Goal: Task Accomplishment & Management: Manage account settings

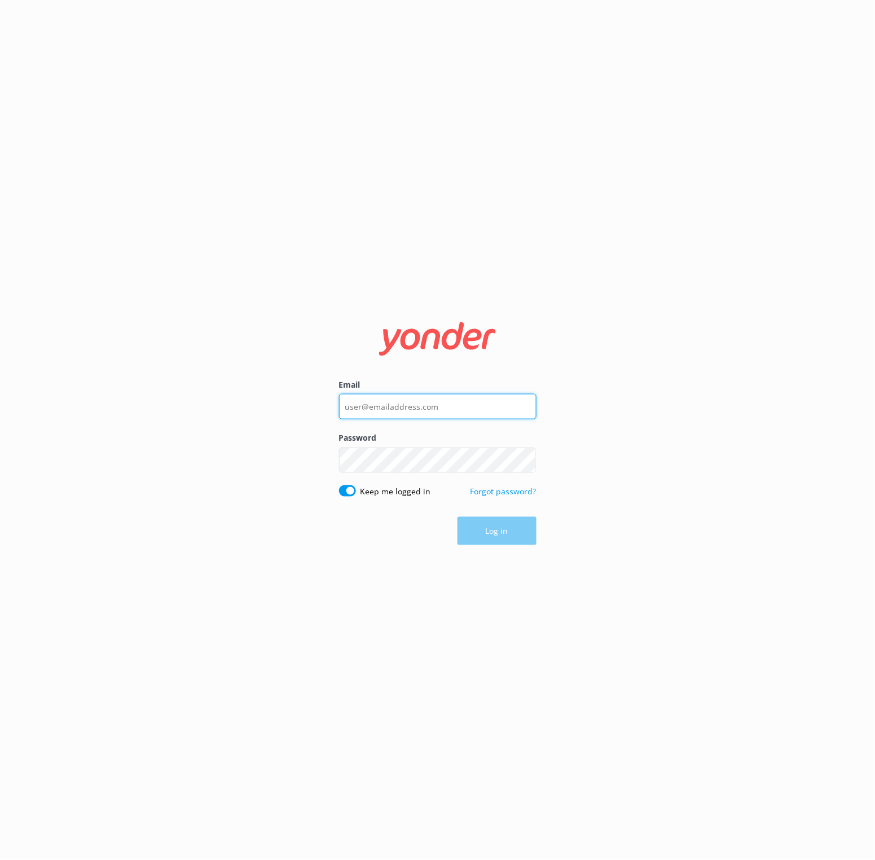
type input "[EMAIL_ADDRESS][DOMAIN_NAME]"
click at [473, 536] on button "Log in" at bounding box center [497, 531] width 79 height 28
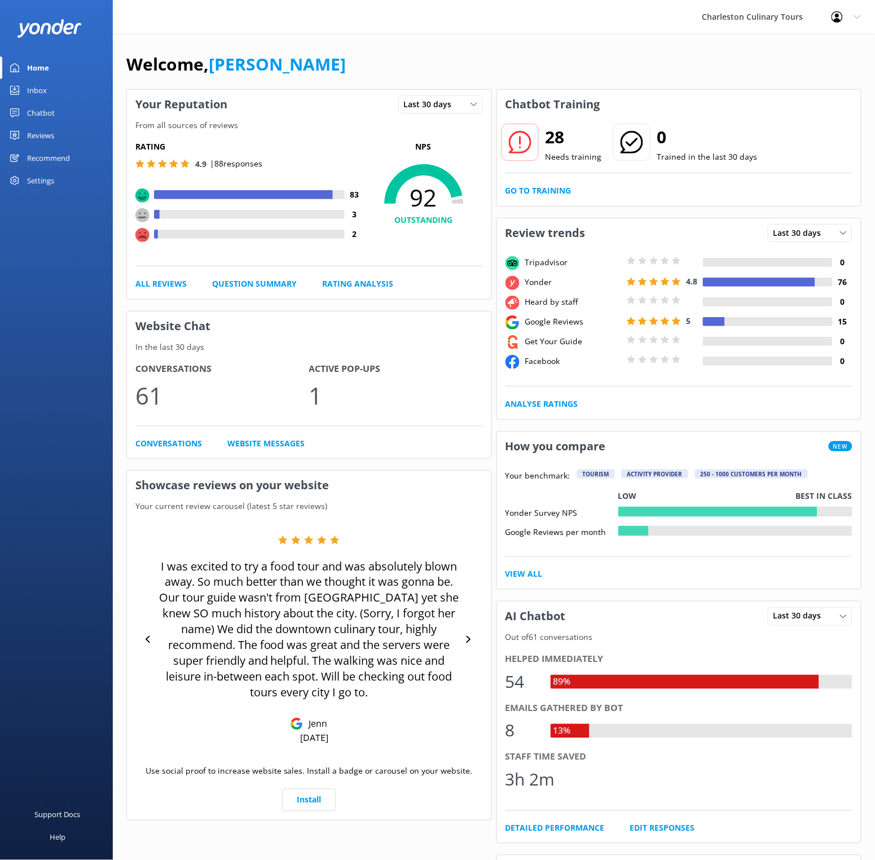
click at [20, 135] on link "Reviews" at bounding box center [56, 135] width 113 height 23
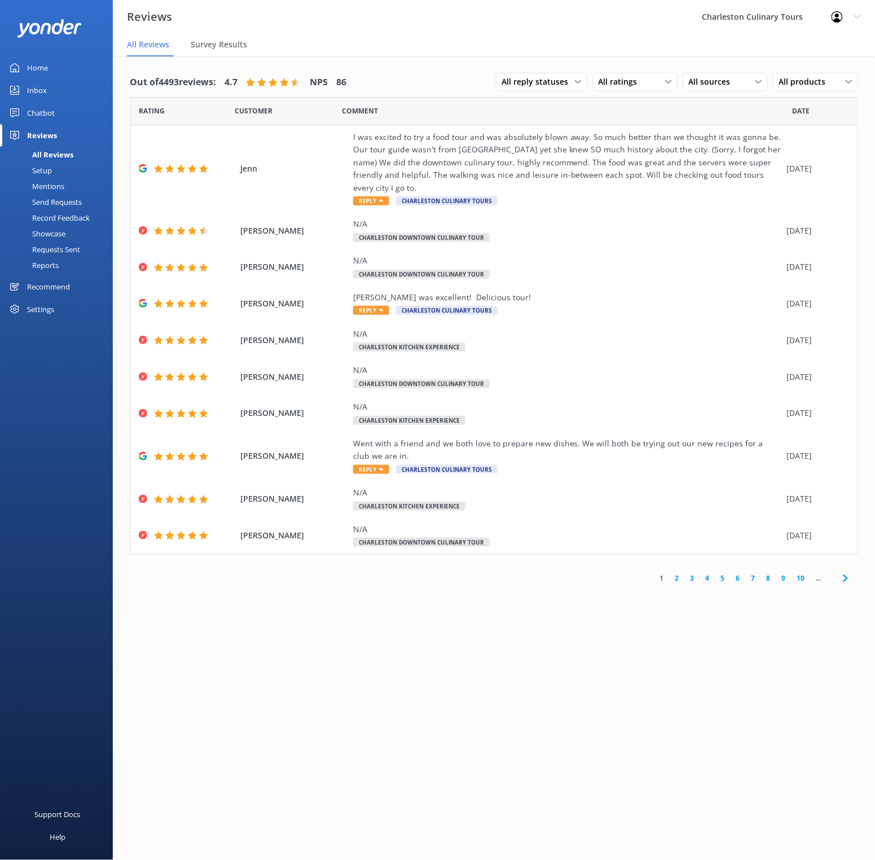
click at [682, 573] on link "2" at bounding box center [677, 578] width 15 height 11
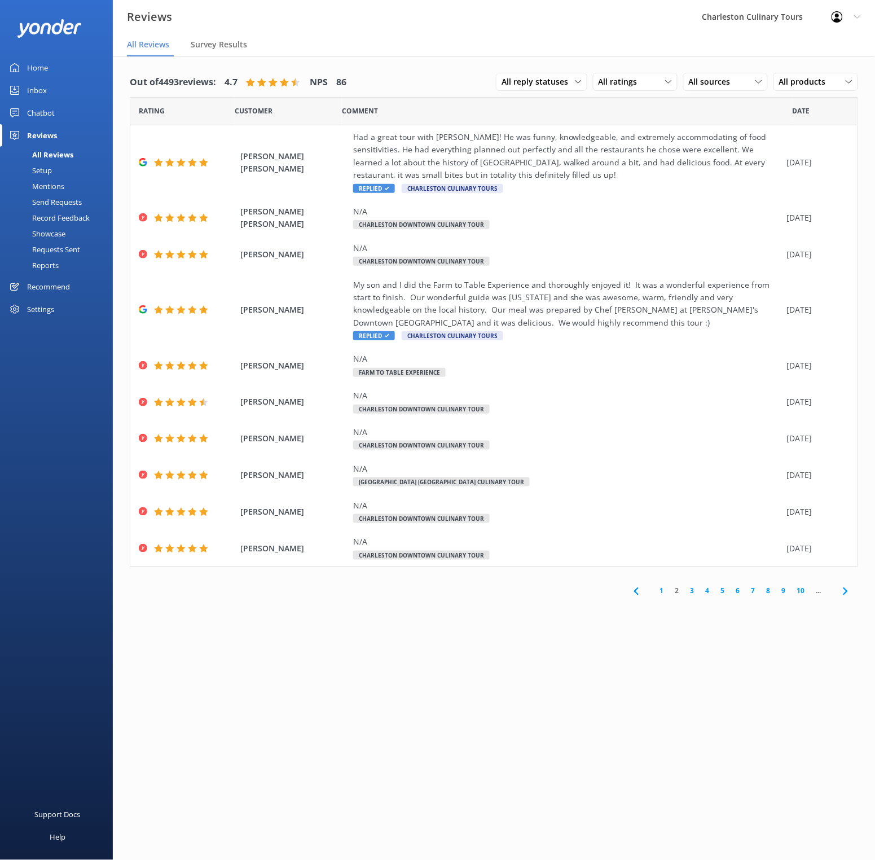
click at [694, 590] on link "3" at bounding box center [692, 591] width 15 height 11
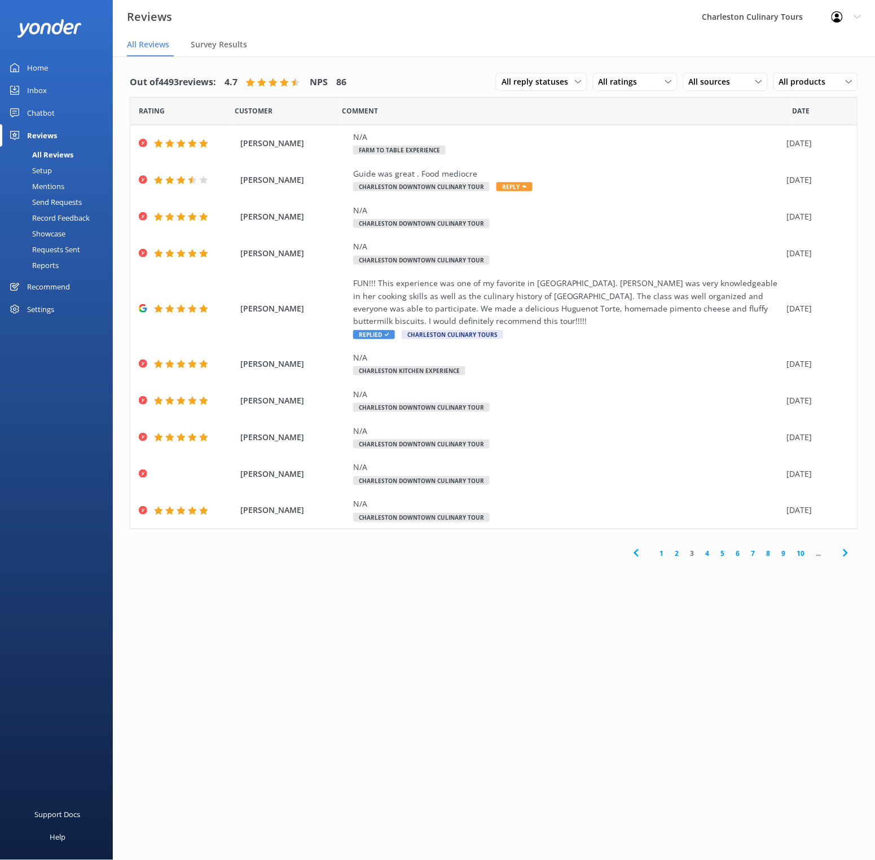
click at [710, 555] on link "4" at bounding box center [707, 553] width 15 height 11
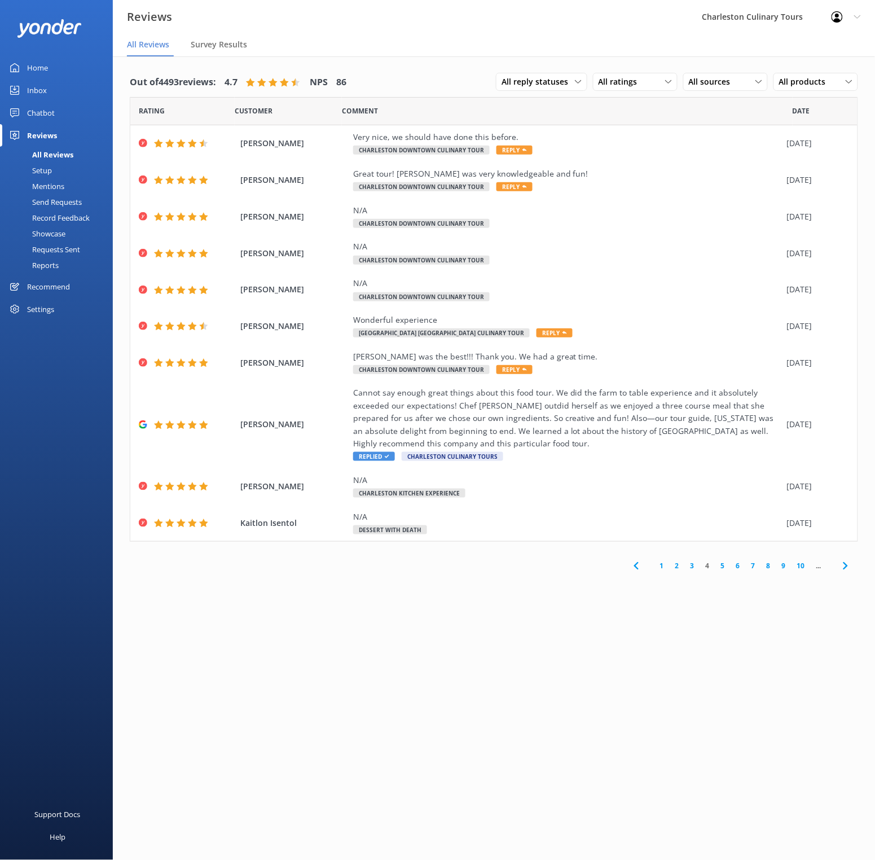
click at [33, 108] on div "Chatbot" at bounding box center [41, 113] width 28 height 23
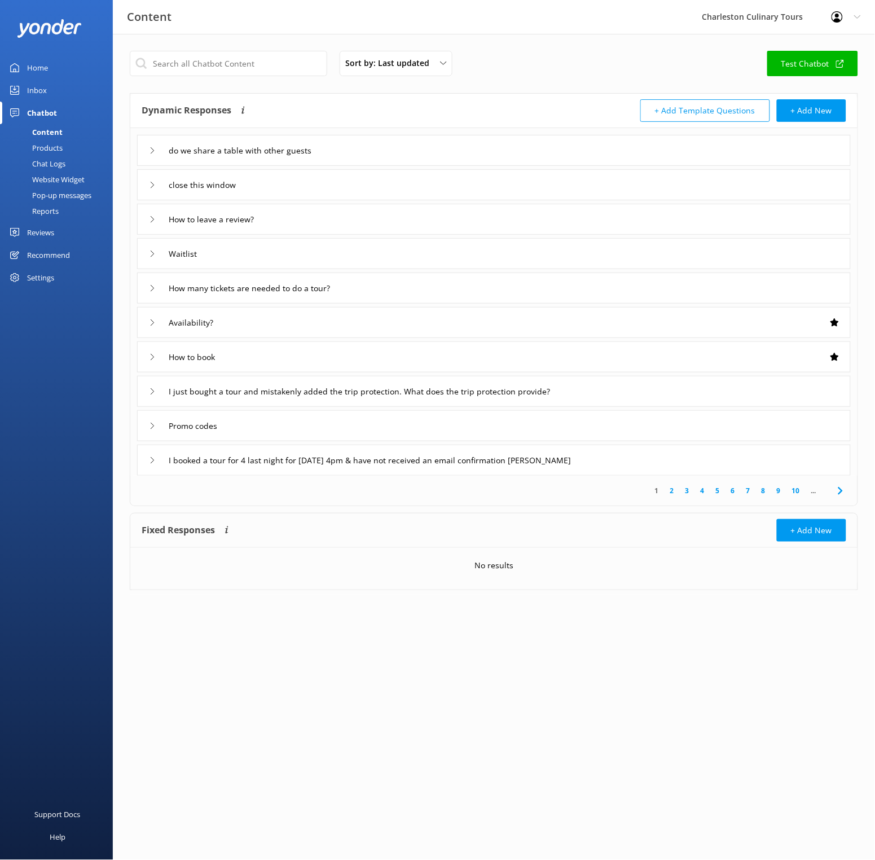
click at [39, 149] on div "Products" at bounding box center [35, 148] width 56 height 16
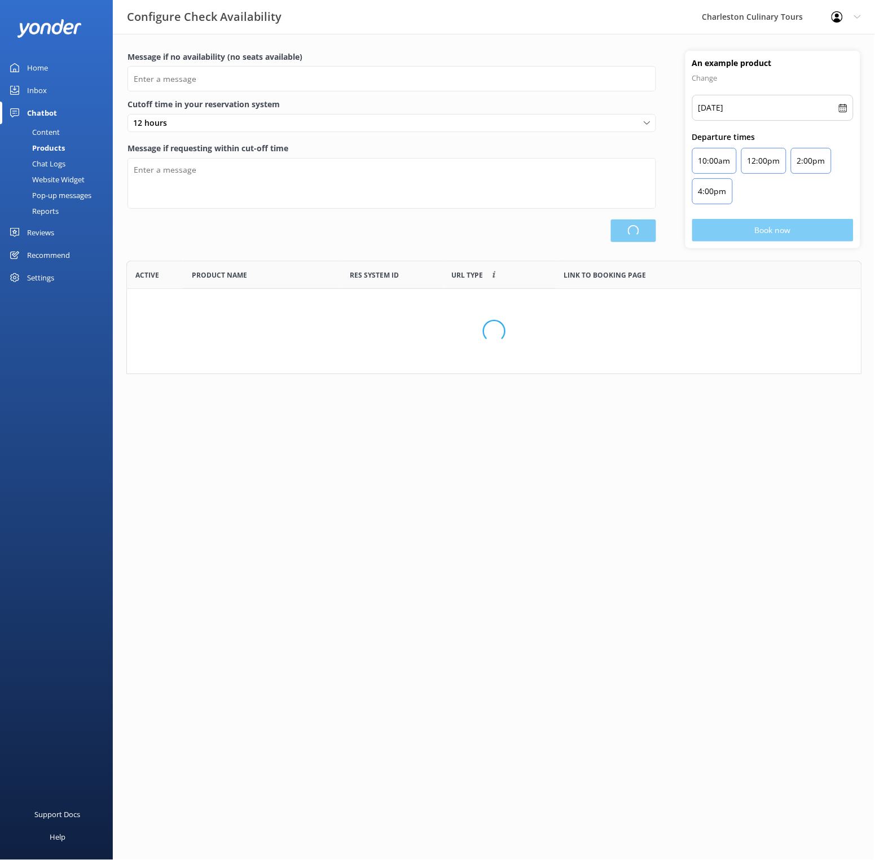
scroll to position [1, 1]
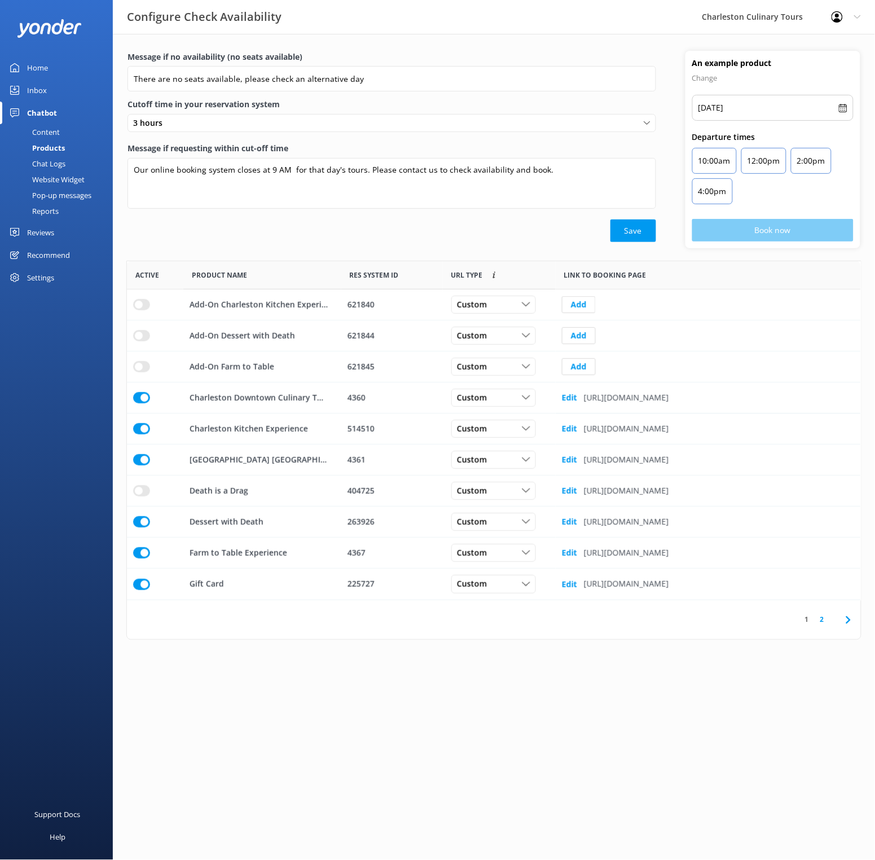
type input "There are no seats available, please check an alternative day"
type textarea "Our online booking system closes at 9 AM for that day's tours. Please contact u…"
click at [40, 167] on div "Chat Logs" at bounding box center [36, 164] width 59 height 16
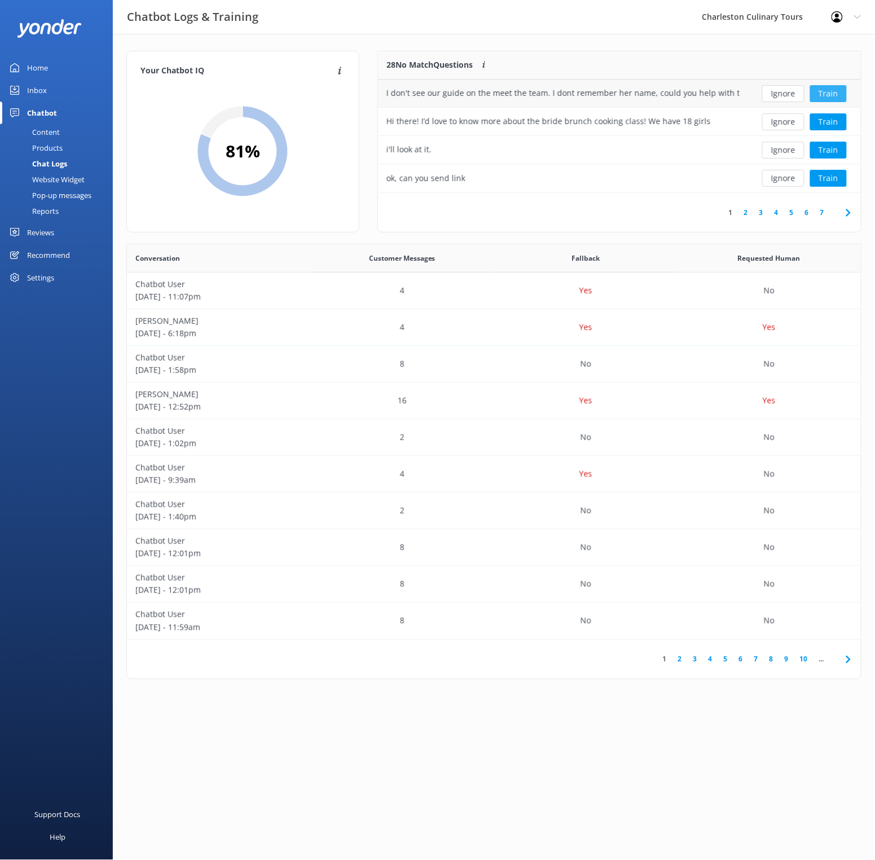
click at [833, 95] on button "Train" at bounding box center [828, 93] width 37 height 17
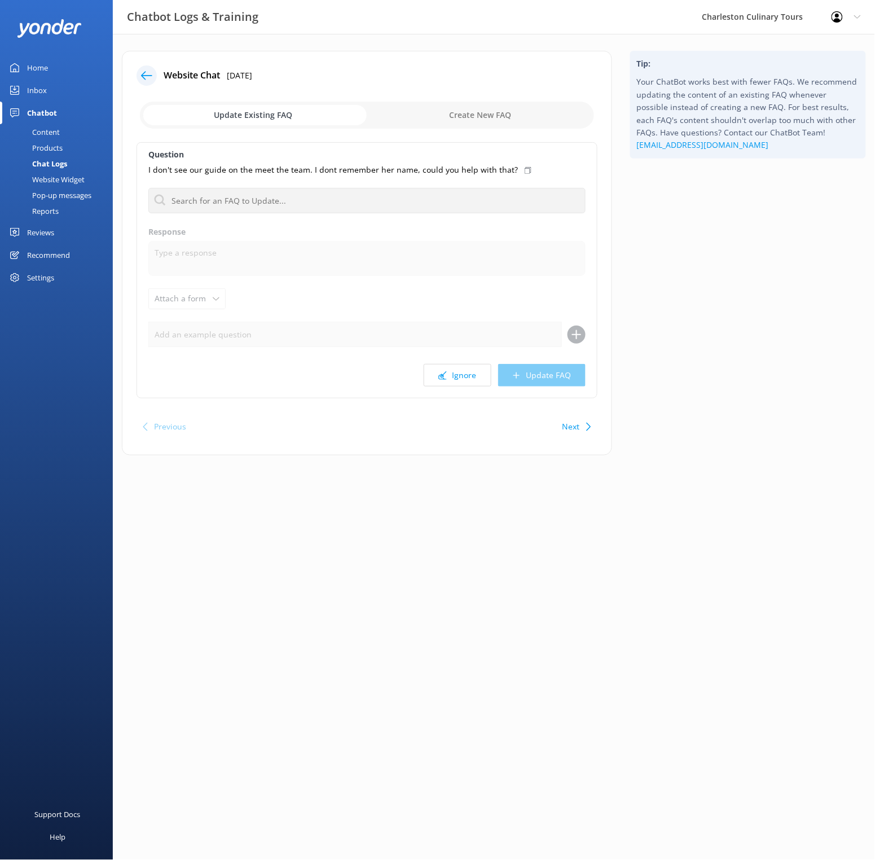
click at [39, 113] on div "Chatbot" at bounding box center [42, 113] width 30 height 23
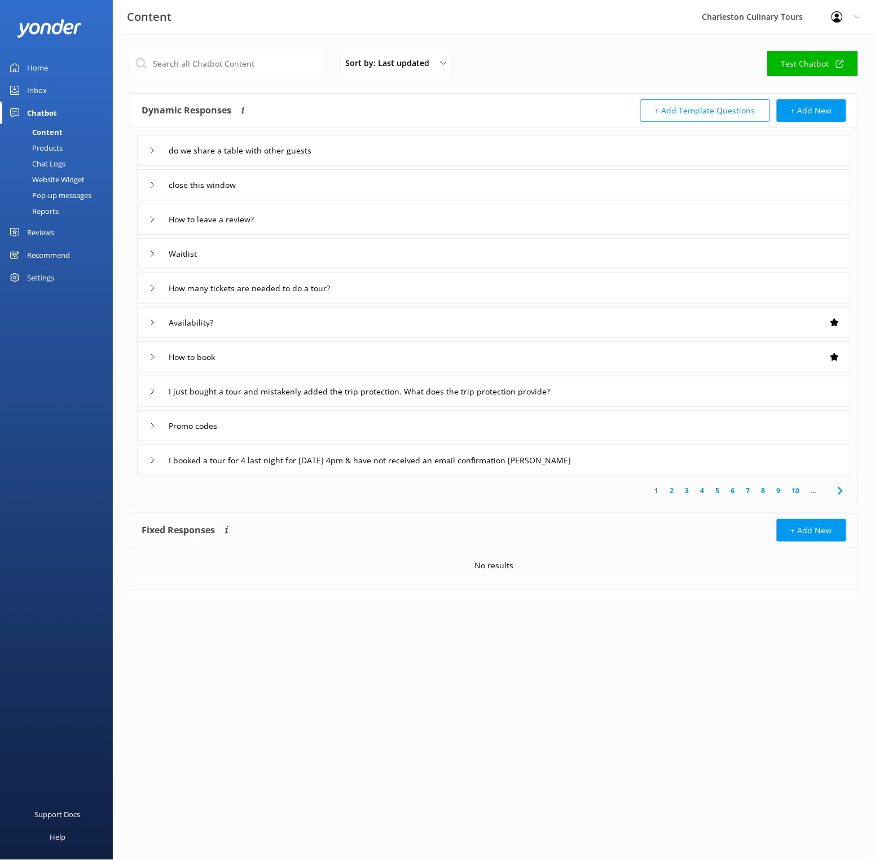
click at [35, 87] on div "Inbox" at bounding box center [37, 90] width 20 height 23
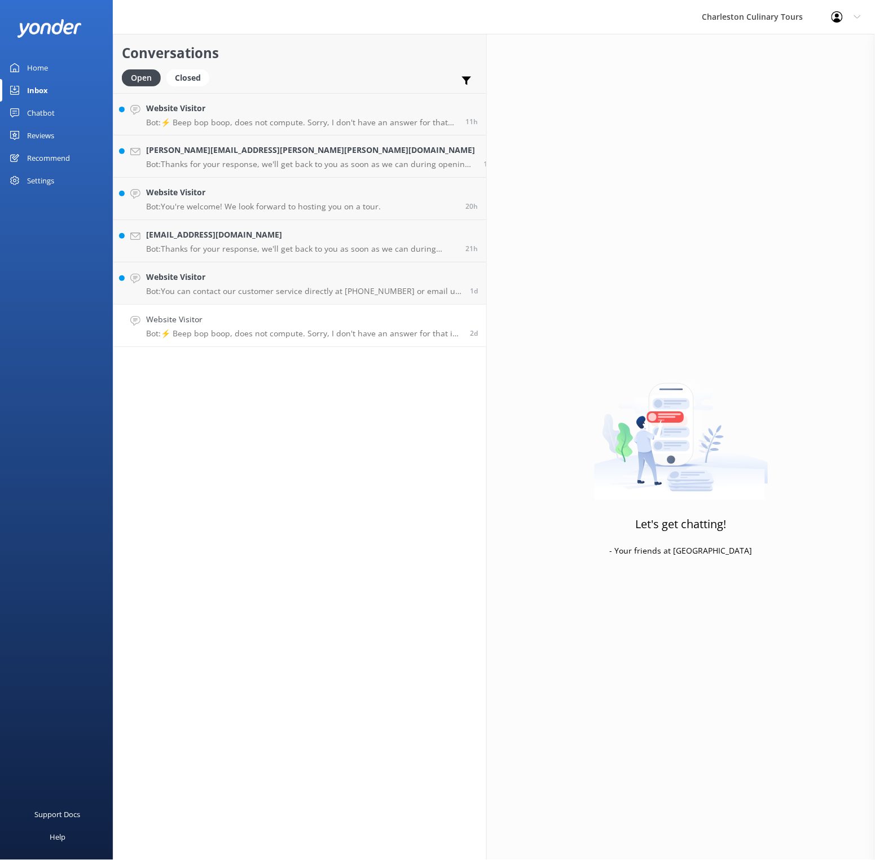
click at [210, 332] on p "Bot: ⚡ Beep bop boop, does not compute. Sorry, I don't have an answer for that …" at bounding box center [303, 333] width 315 height 10
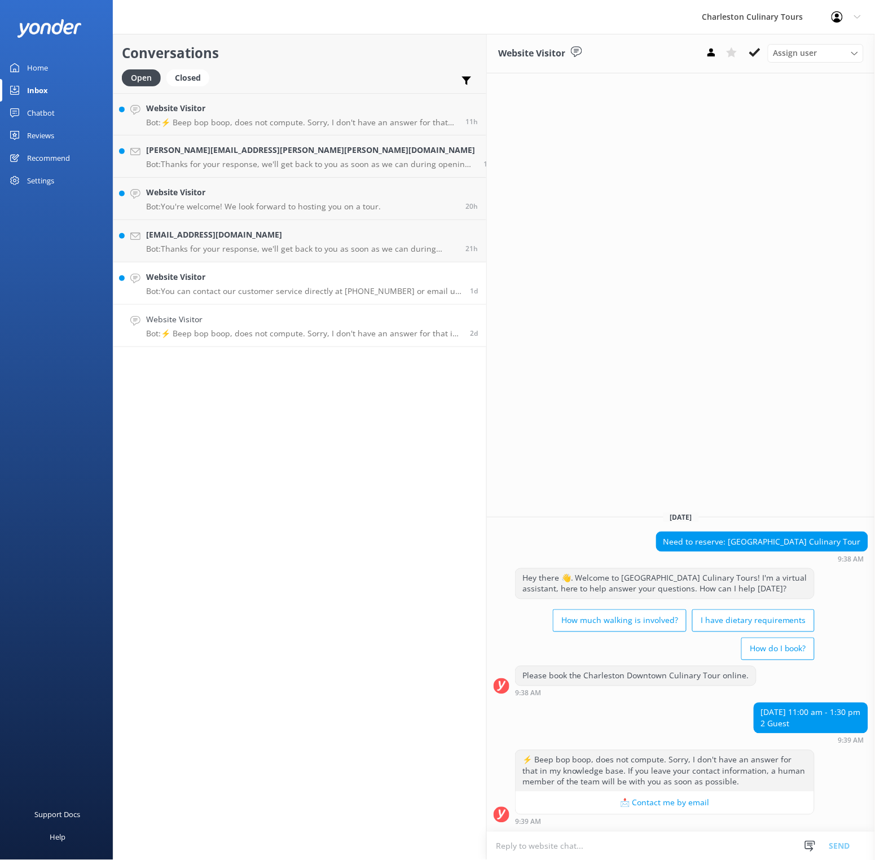
click at [205, 296] on link "Website Visitor Bot: You can contact our customer service directly at [PHONE_NU…" at bounding box center [299, 283] width 373 height 42
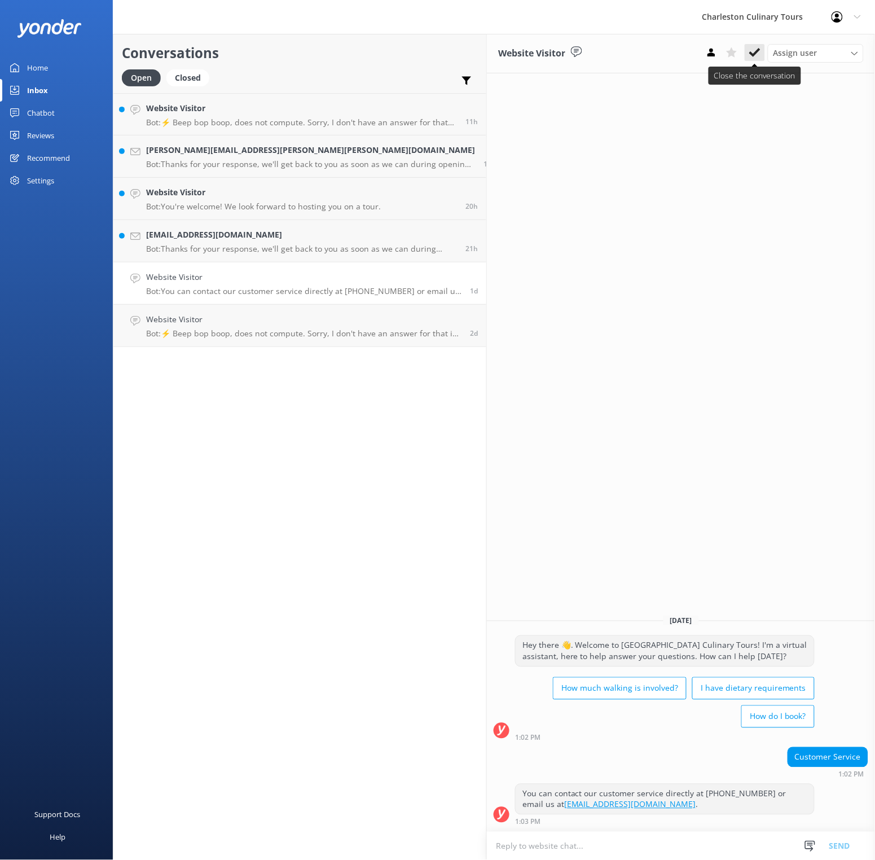
click at [750, 51] on icon at bounding box center [754, 52] width 11 height 11
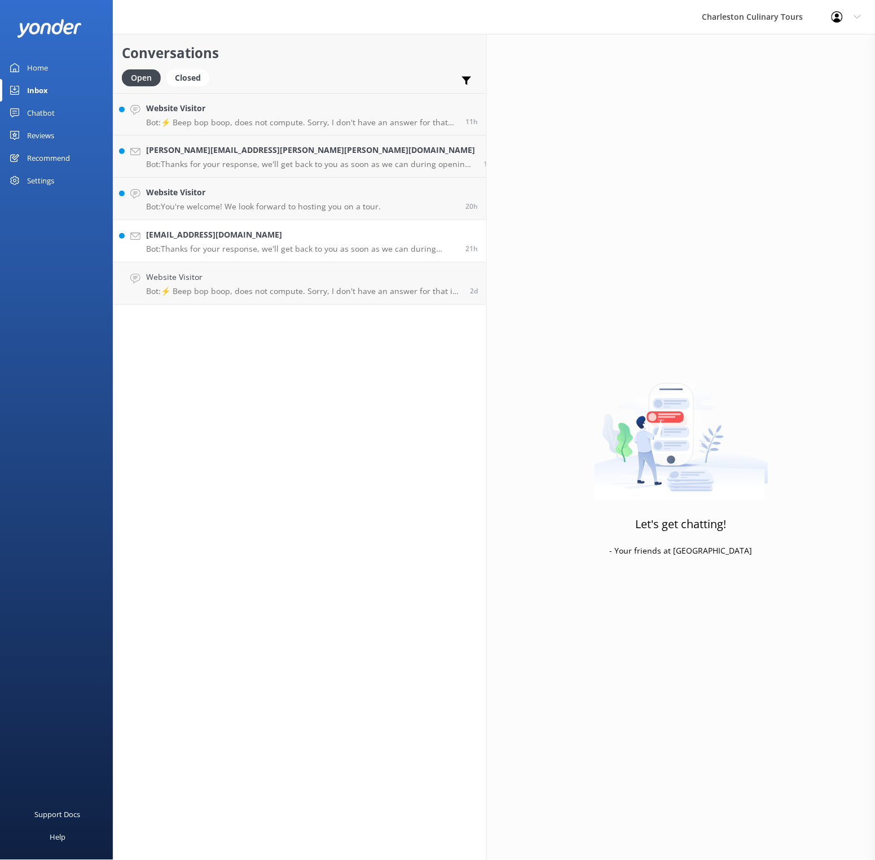
click at [247, 244] on p "Bot: Thanks for your response, we'll get back to you as soon as we can during o…" at bounding box center [301, 249] width 311 height 10
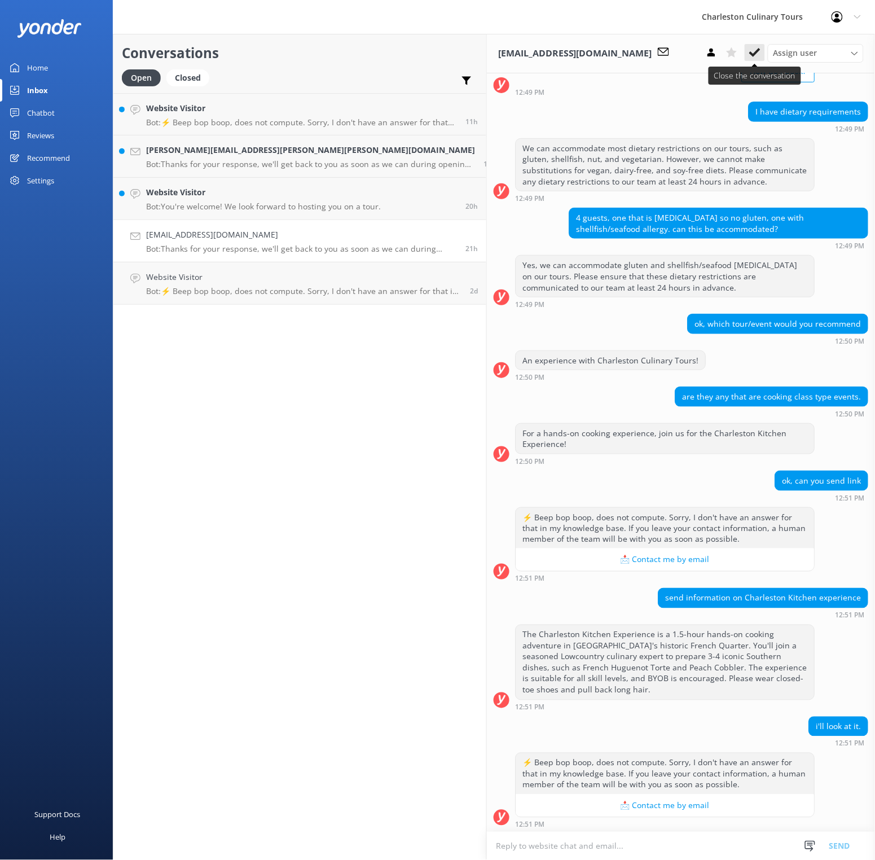
click at [754, 50] on icon at bounding box center [754, 52] width 11 height 11
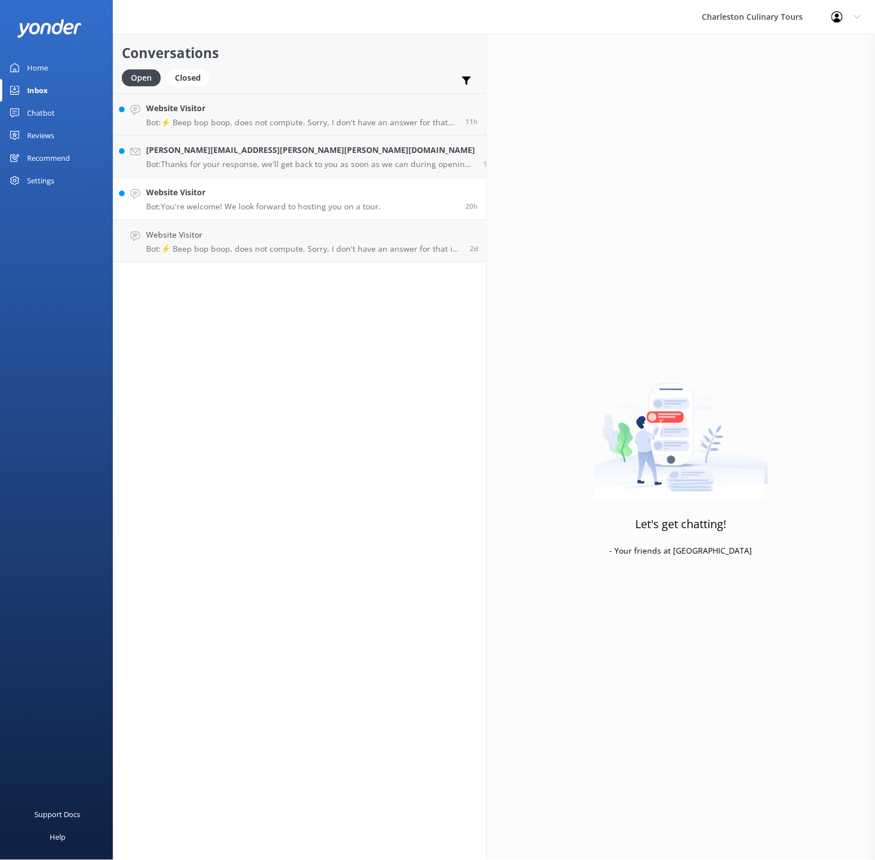
click at [251, 204] on p "Bot: You're welcome! We look forward to hosting you on a tour." at bounding box center [263, 206] width 235 height 10
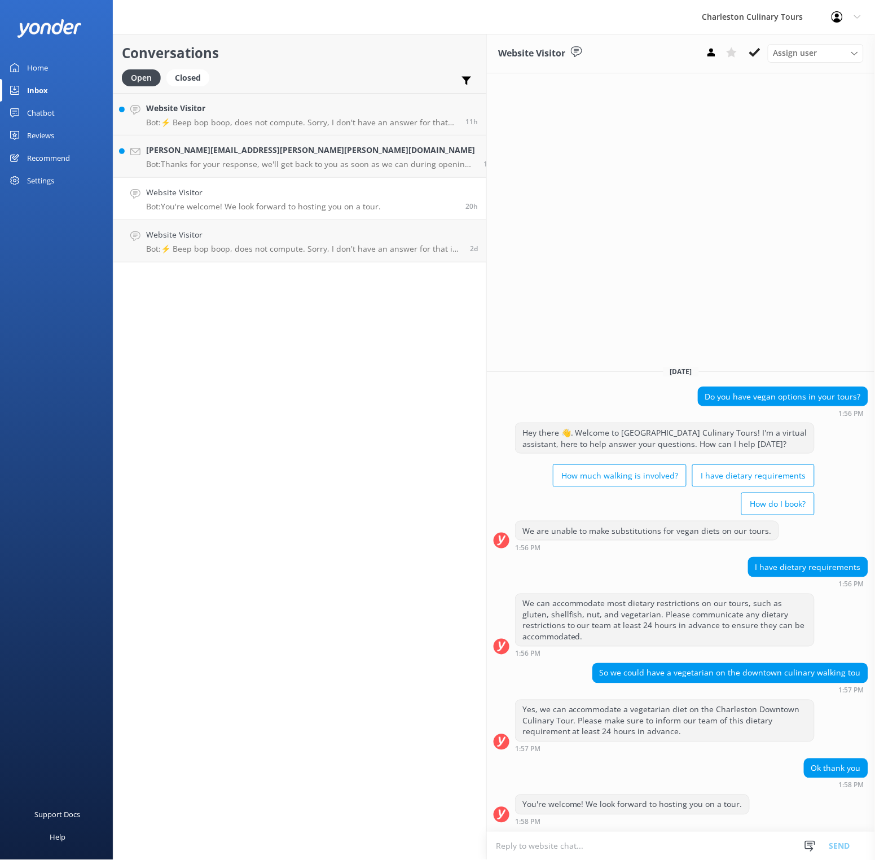
click at [753, 51] on icon at bounding box center [754, 52] width 11 height 11
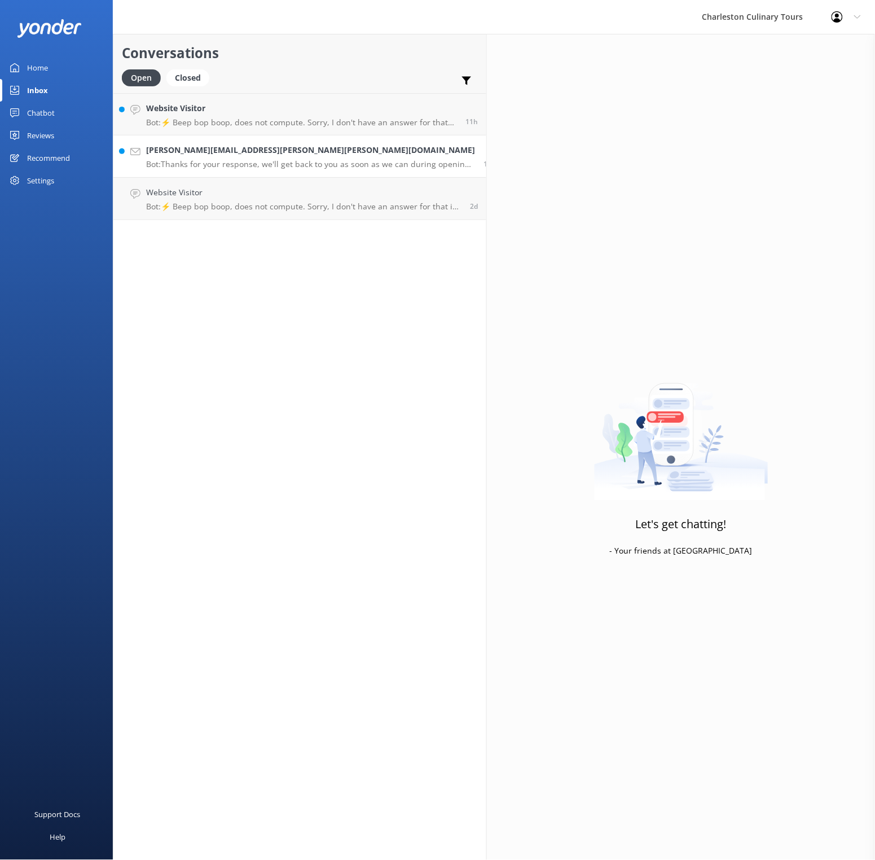
click at [254, 152] on h4 "[PERSON_NAME][EMAIL_ADDRESS][PERSON_NAME][PERSON_NAME][DOMAIN_NAME]" at bounding box center [310, 150] width 329 height 12
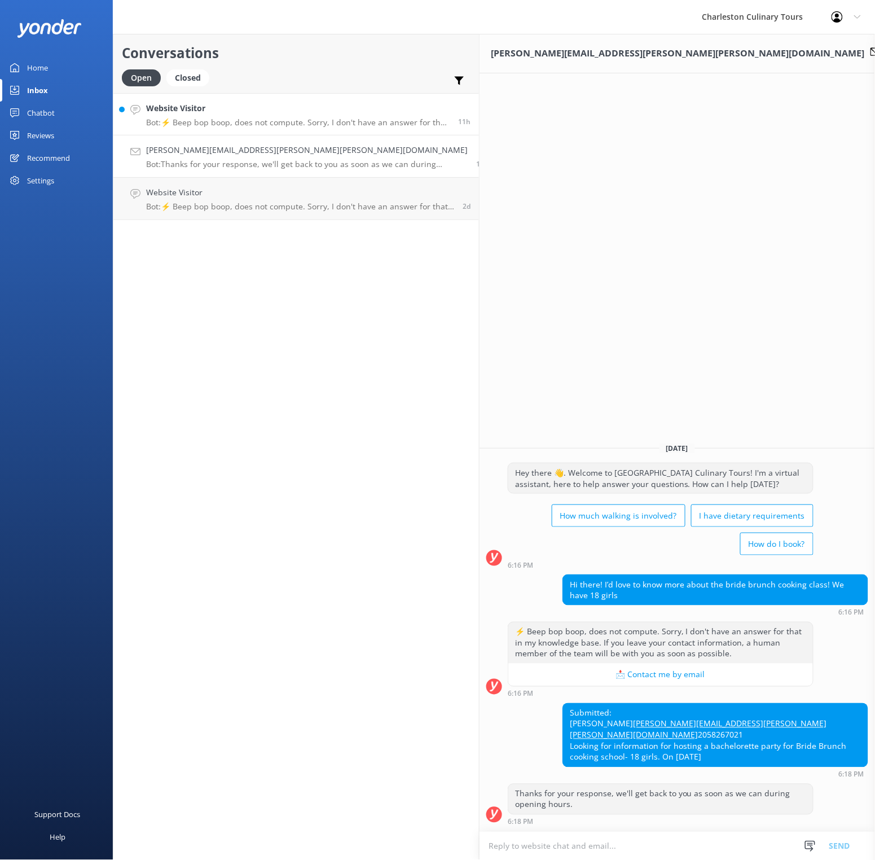
click at [238, 104] on h4 "Website Visitor" at bounding box center [298, 108] width 304 height 12
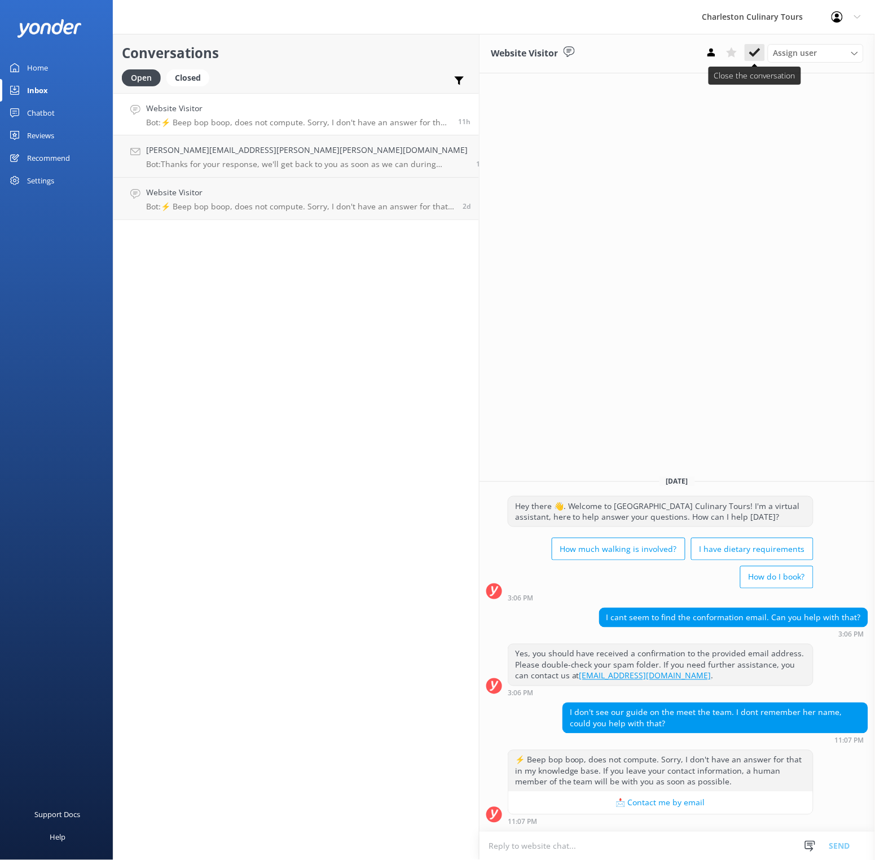
click at [754, 48] on icon at bounding box center [754, 52] width 11 height 11
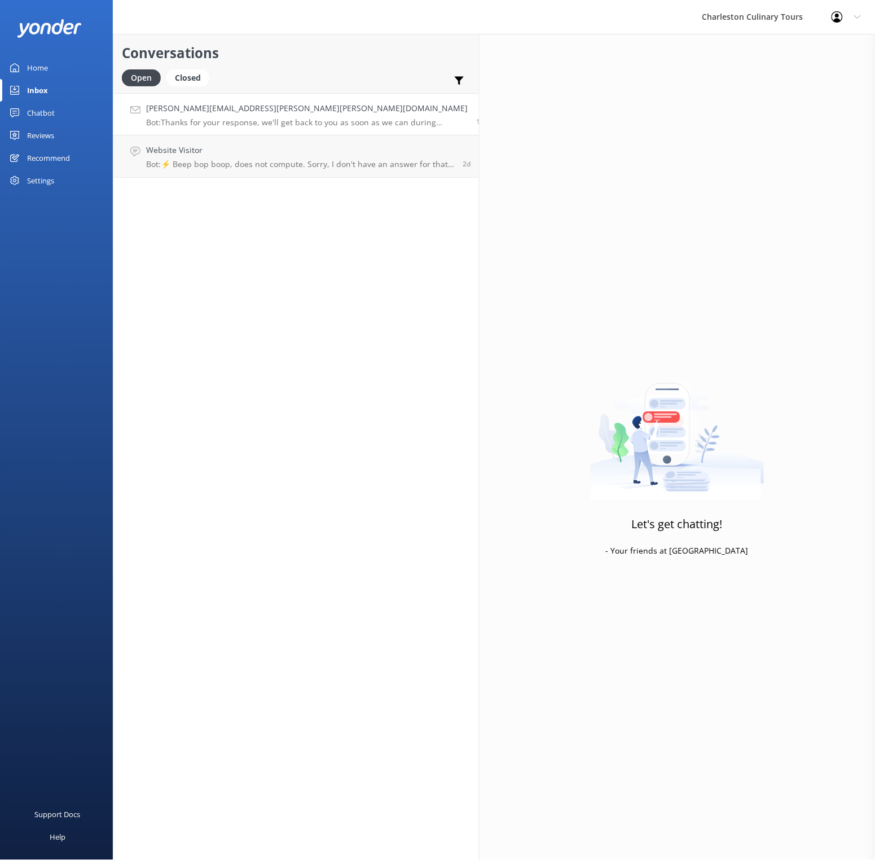
click at [249, 125] on p "Bot: Thanks for your response, we'll get back to you as soon as we can during o…" at bounding box center [307, 122] width 322 height 10
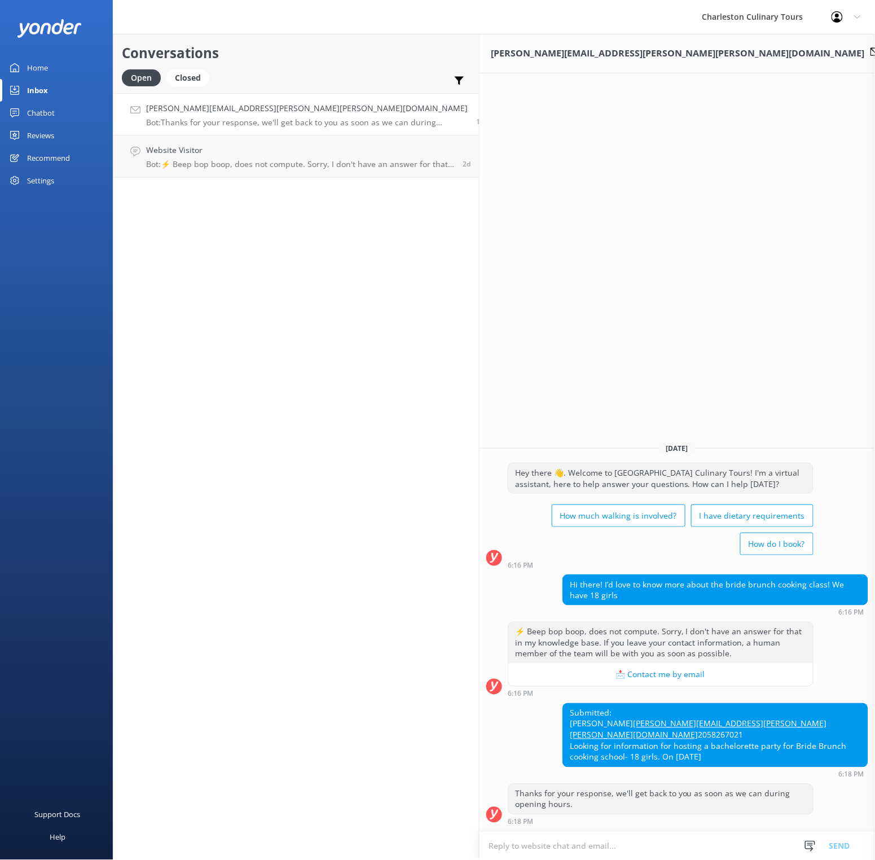
click at [584, 671] on button "📩 Contact me by email" at bounding box center [660, 675] width 305 height 23
click at [588, 676] on button "📩 Contact me by email" at bounding box center [660, 675] width 305 height 23
click at [40, 180] on div "Settings" at bounding box center [40, 180] width 27 height 23
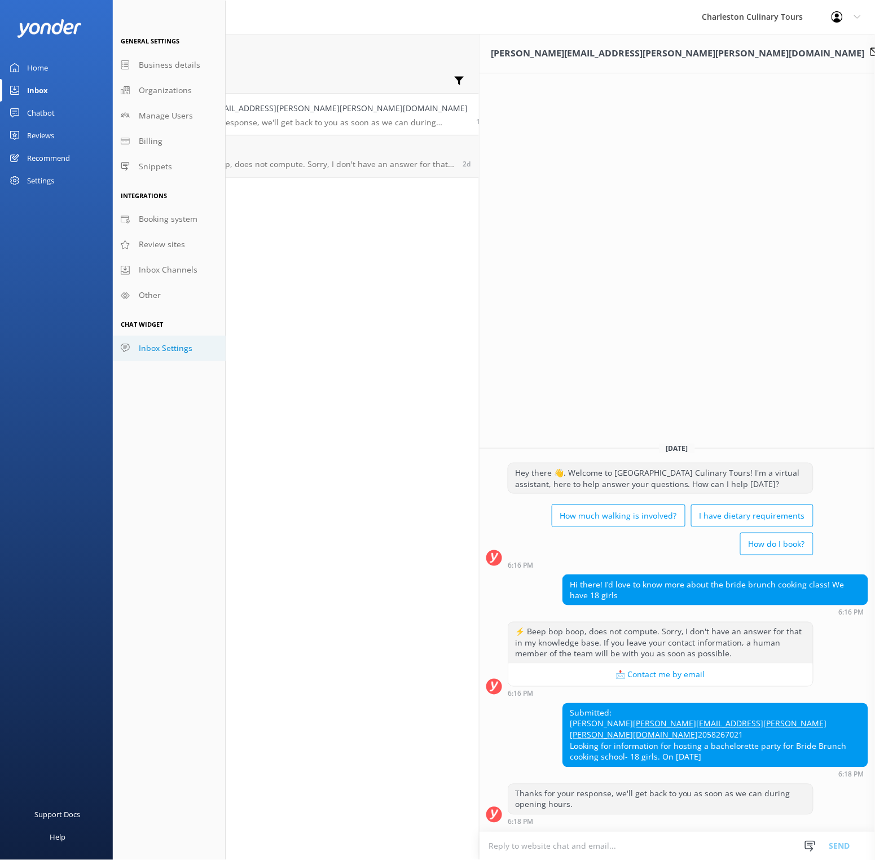
click at [175, 342] on span "Inbox Settings" at bounding box center [166, 348] width 54 height 12
